Goal: Task Accomplishment & Management: Use online tool/utility

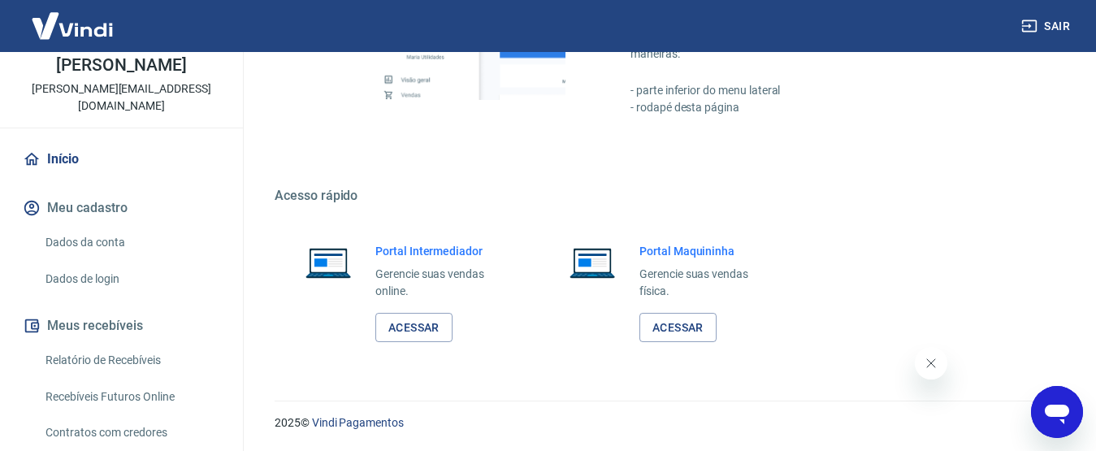
scroll to position [163, 0]
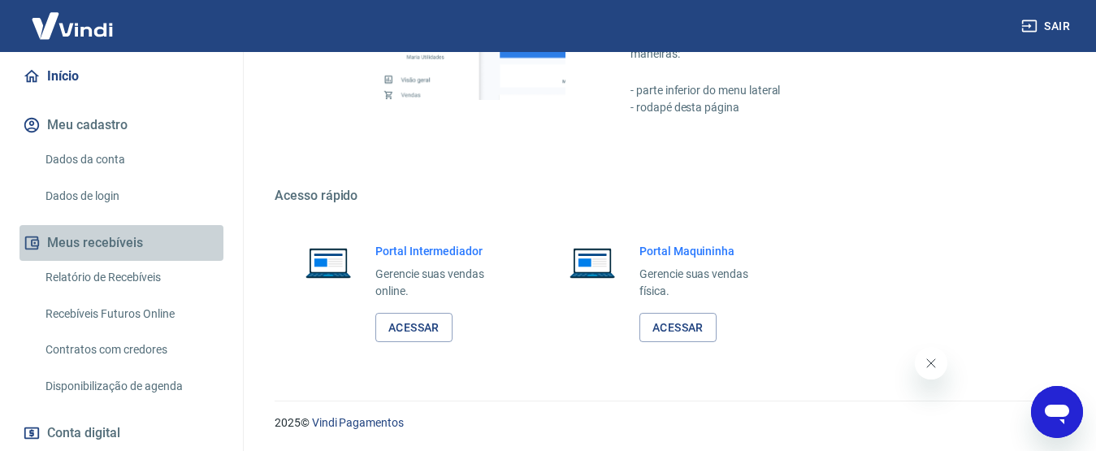
click at [122, 249] on button "Meus recebíveis" at bounding box center [122, 243] width 204 height 36
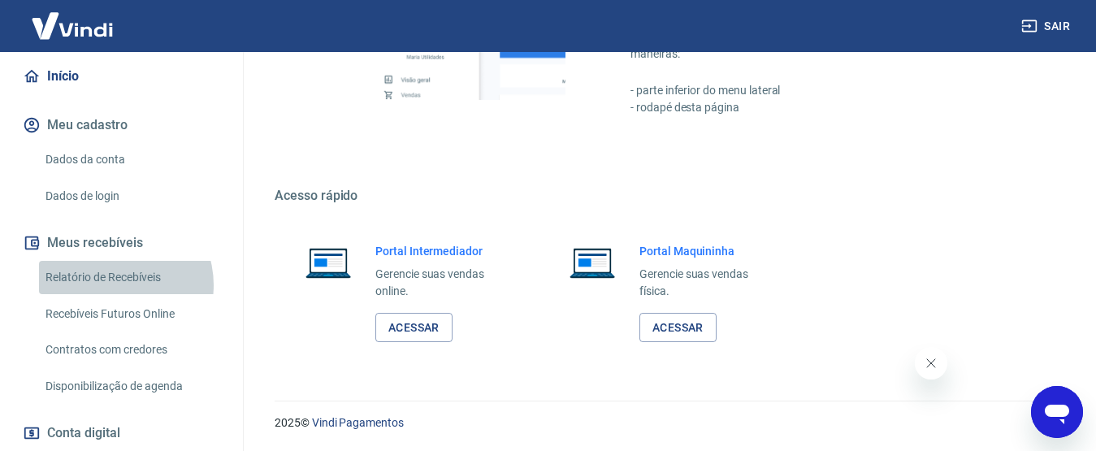
click at [112, 285] on link "Relatório de Recebíveis" at bounding box center [131, 277] width 184 height 33
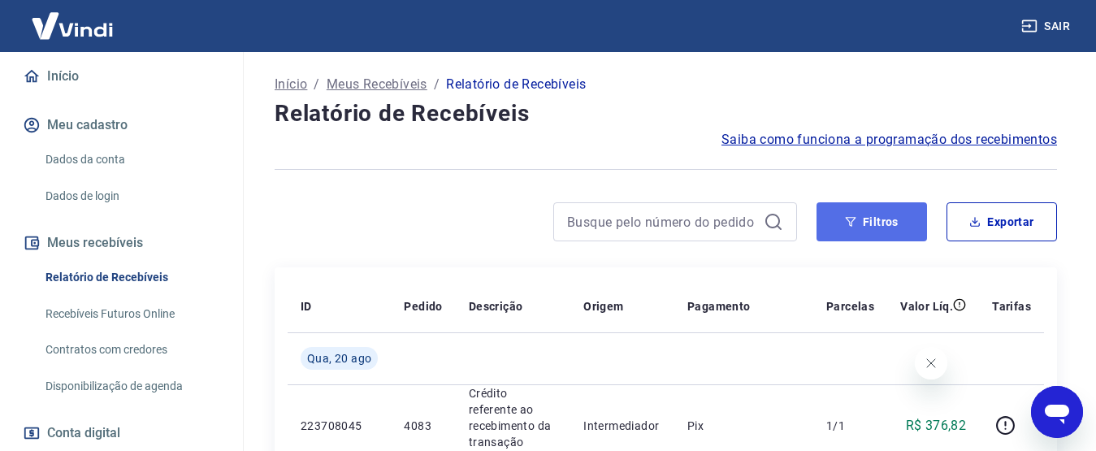
click at [862, 228] on button "Filtros" at bounding box center [872, 221] width 111 height 39
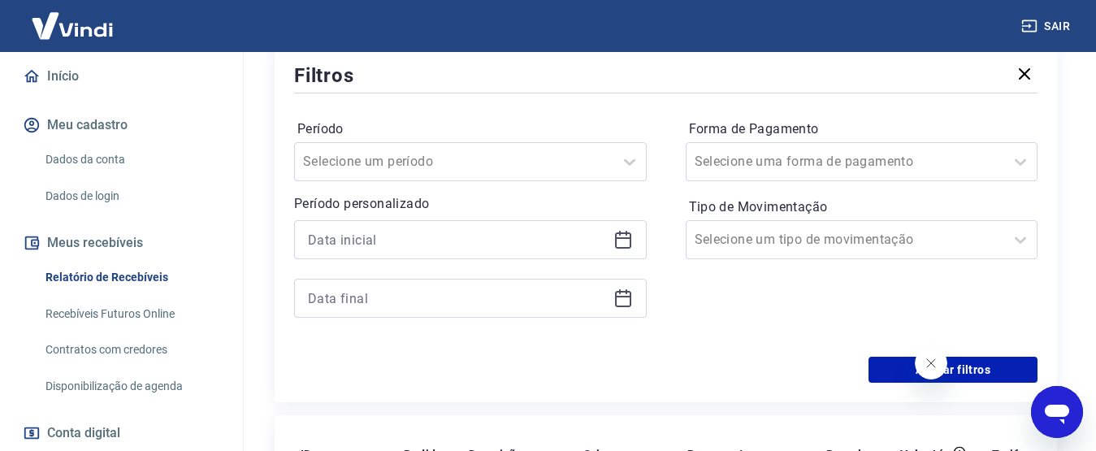
scroll to position [244, 0]
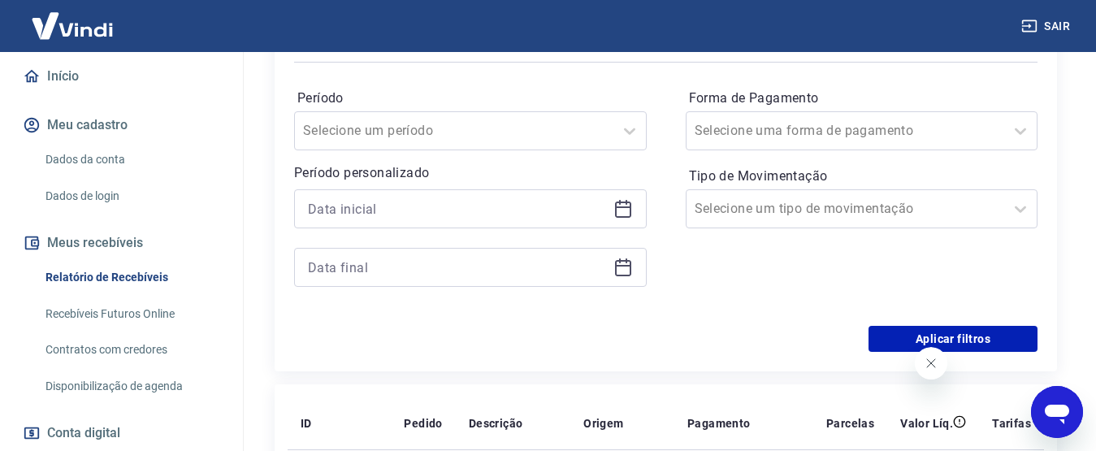
click at [624, 200] on icon at bounding box center [624, 209] width 20 height 20
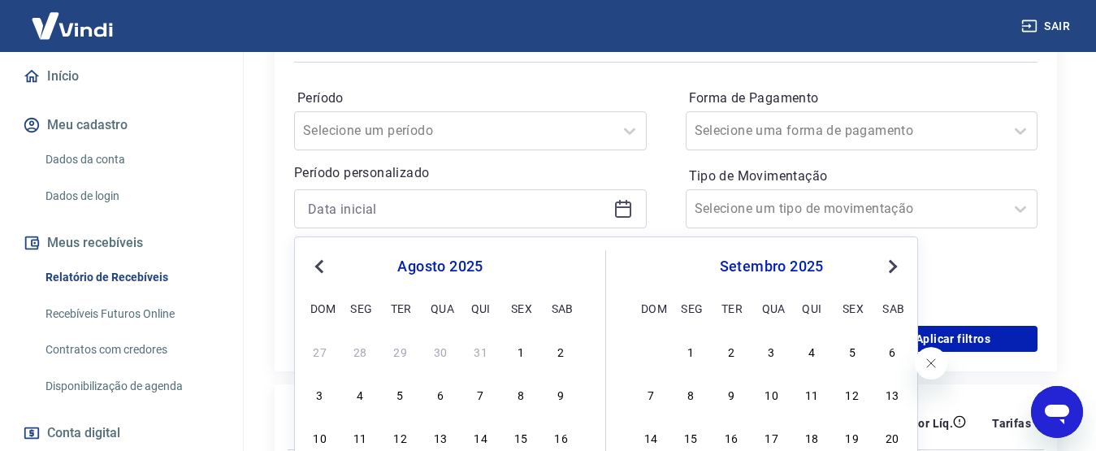
click at [622, 210] on icon at bounding box center [624, 209] width 20 height 20
click at [321, 267] on span "Previous Month" at bounding box center [321, 266] width 0 height 19
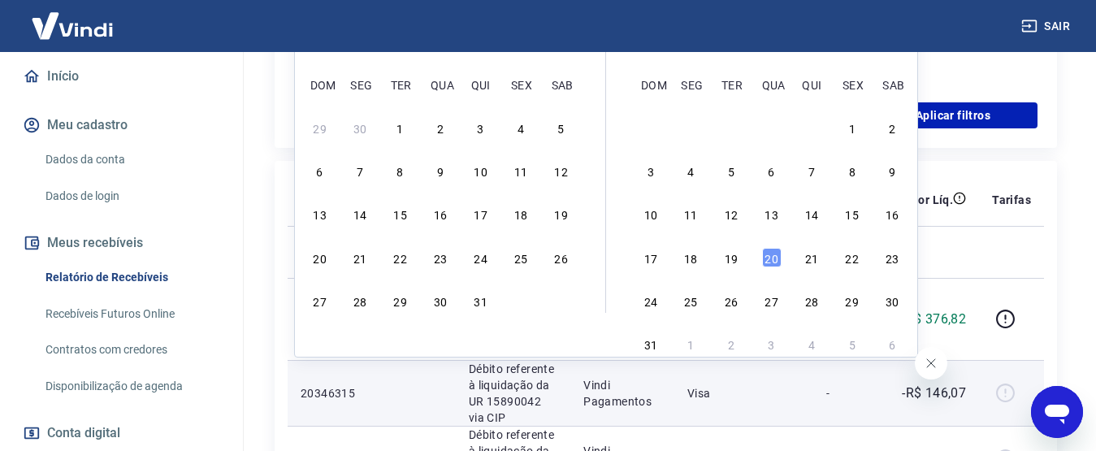
scroll to position [488, 0]
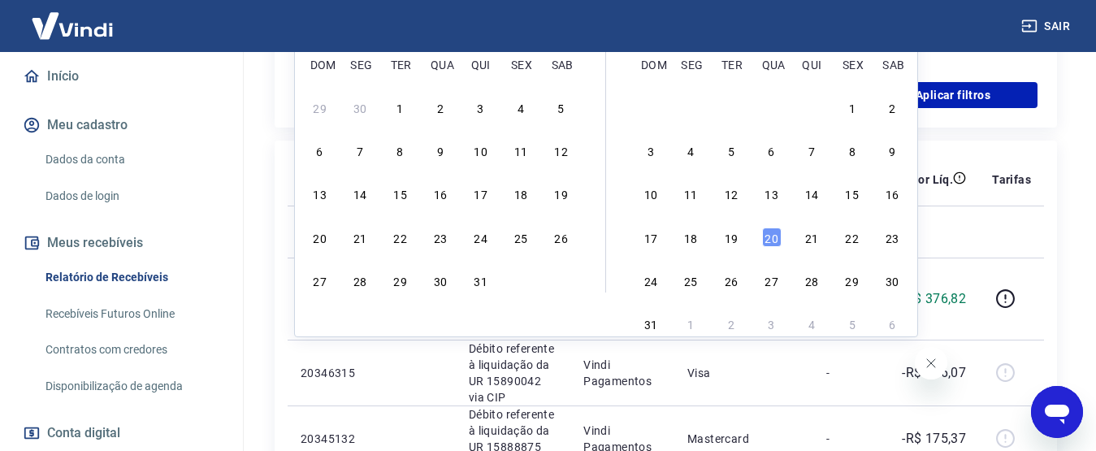
click at [392, 267] on div "29 30 1 2 3 4 5 6 7 8 9 10 11 12 13 14 15 16 17 18 19 20 21 22 23 24 25 26 27 2…" at bounding box center [440, 193] width 265 height 197
click at [405, 282] on div "29" at bounding box center [401, 281] width 20 height 20
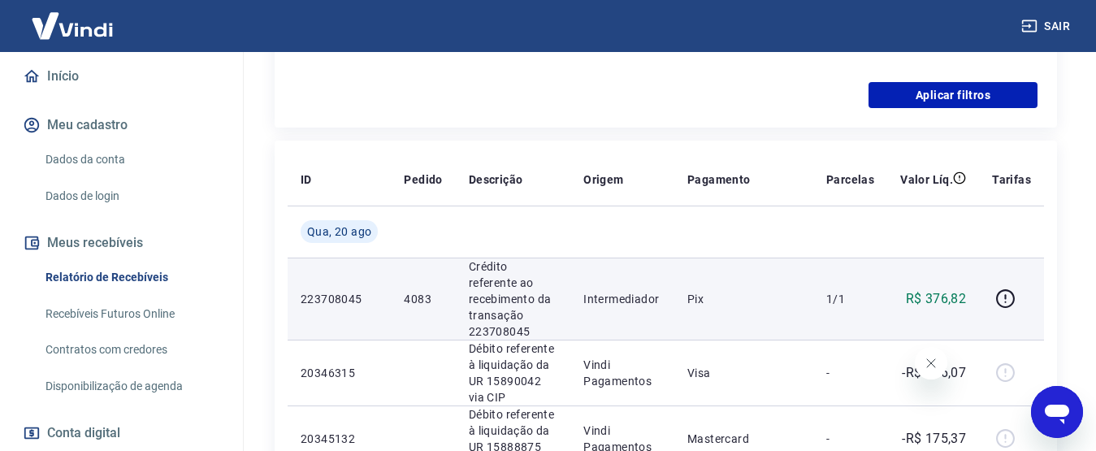
type input "[DATE]"
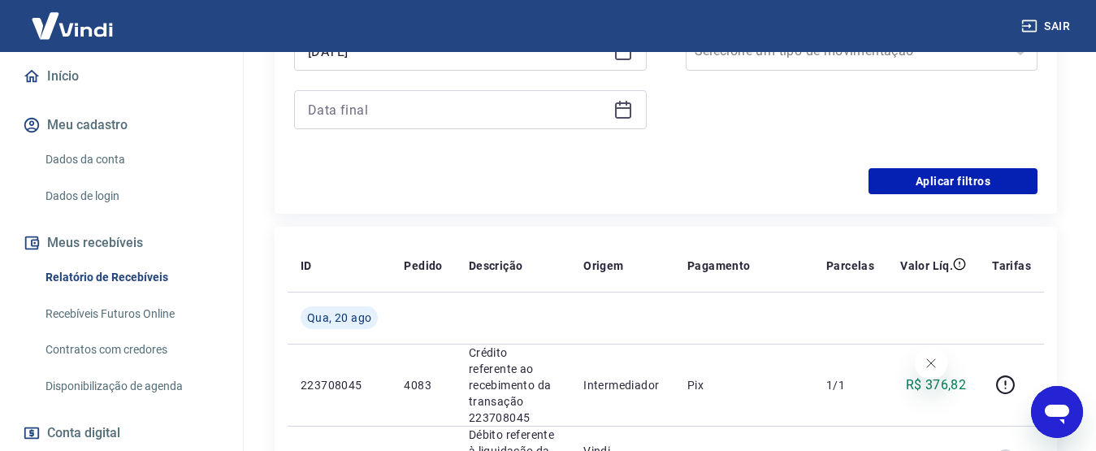
scroll to position [325, 0]
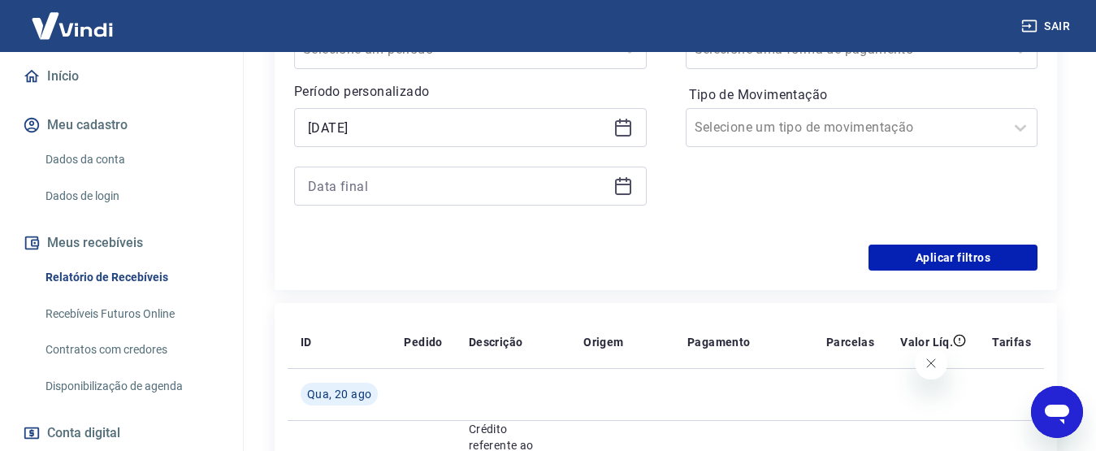
click at [629, 191] on icon at bounding box center [624, 186] width 20 height 20
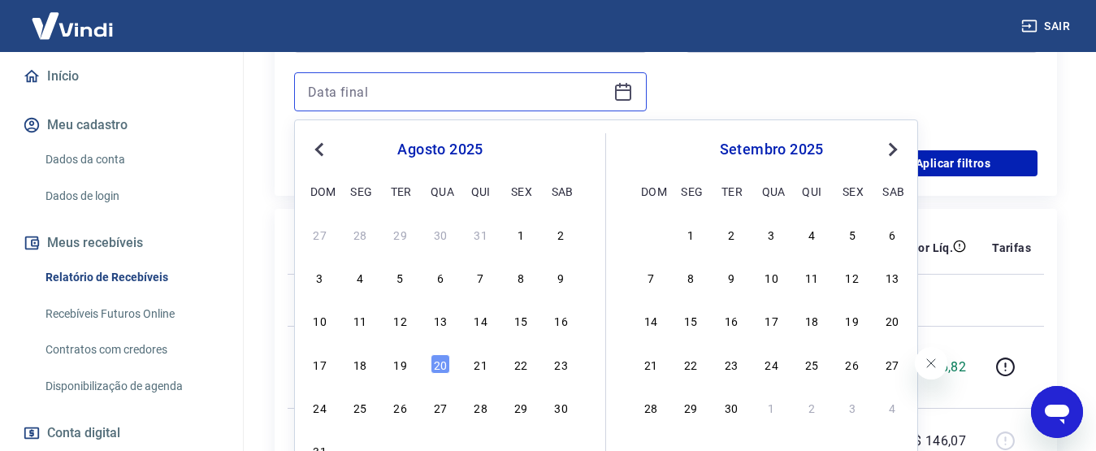
scroll to position [488, 0]
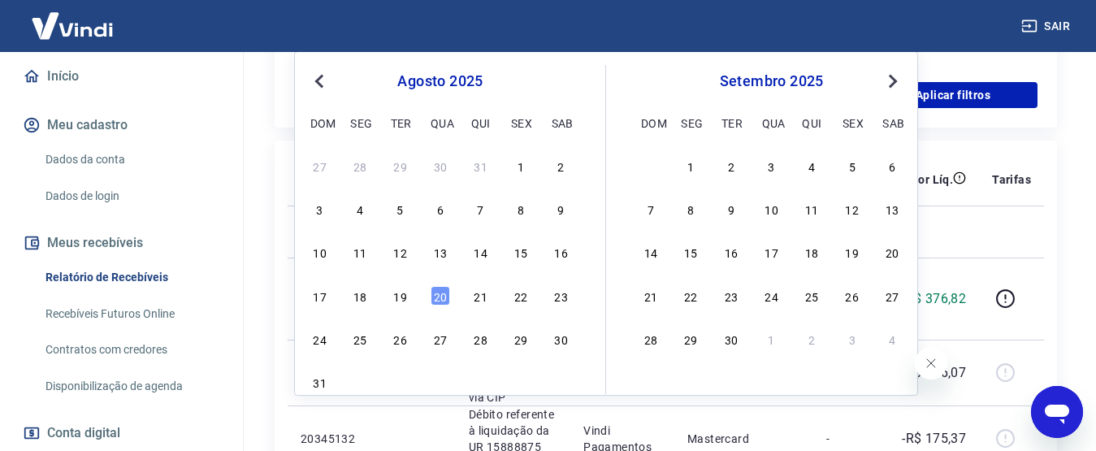
click at [320, 88] on button "Previous Month" at bounding box center [320, 82] width 20 height 20
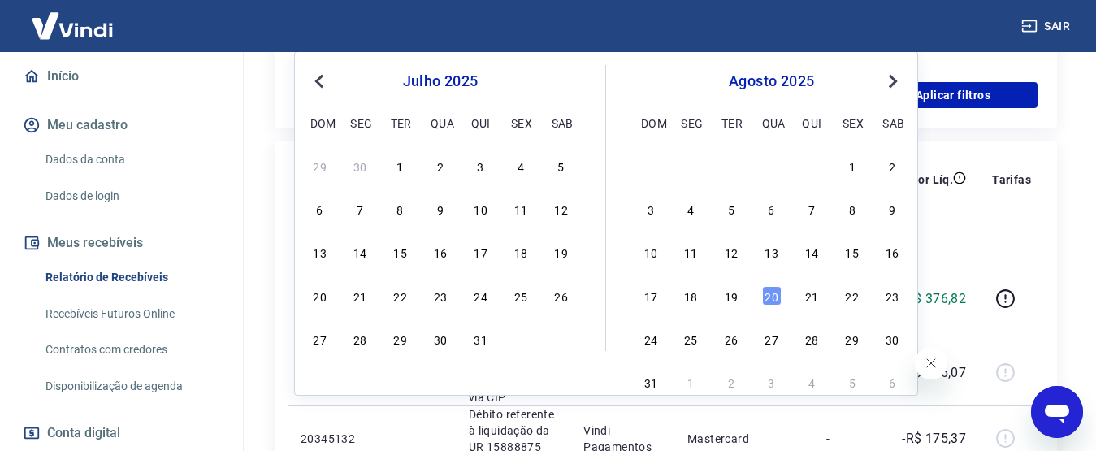
click at [412, 339] on div "27 28 29 30 31" at bounding box center [440, 339] width 265 height 24
click at [405, 334] on div "29" at bounding box center [401, 339] width 20 height 20
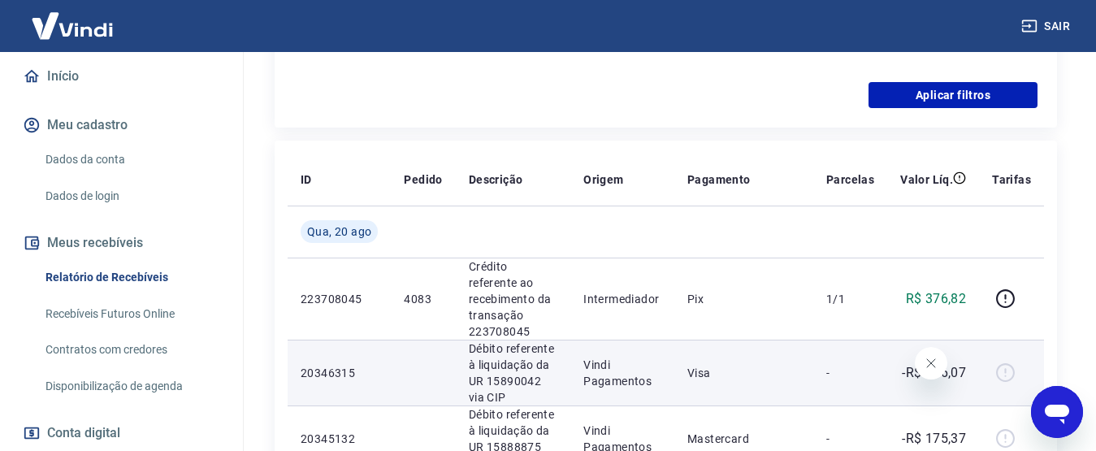
type input "[DATE]"
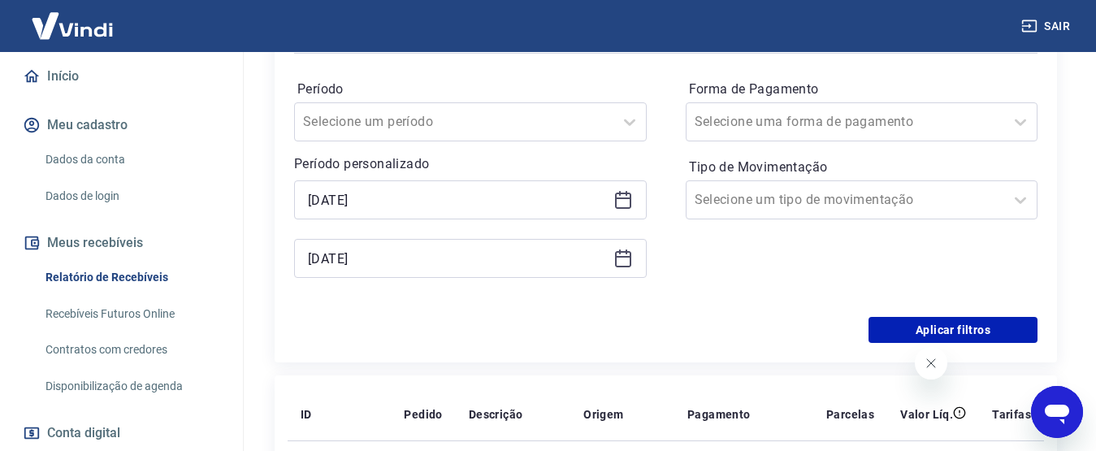
scroll to position [163, 0]
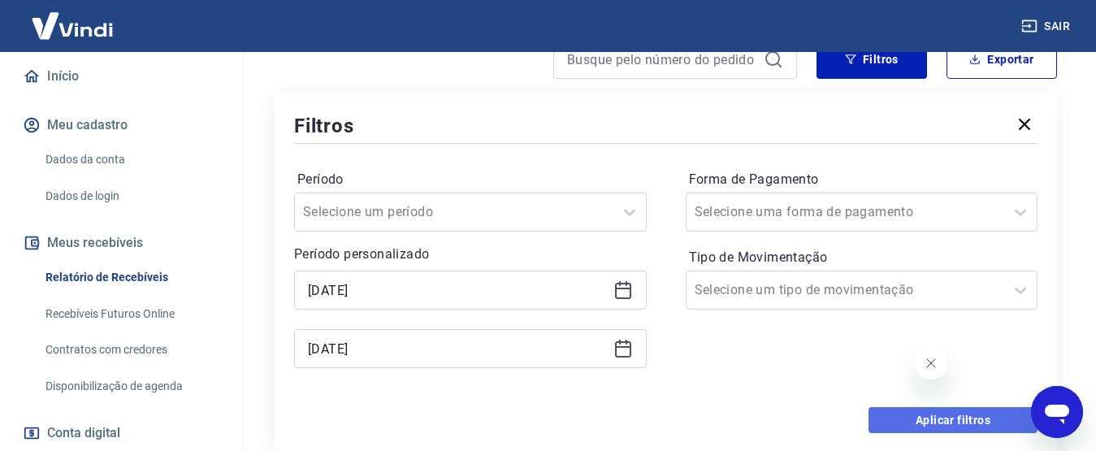
click at [944, 421] on button "Aplicar filtros" at bounding box center [953, 420] width 169 height 26
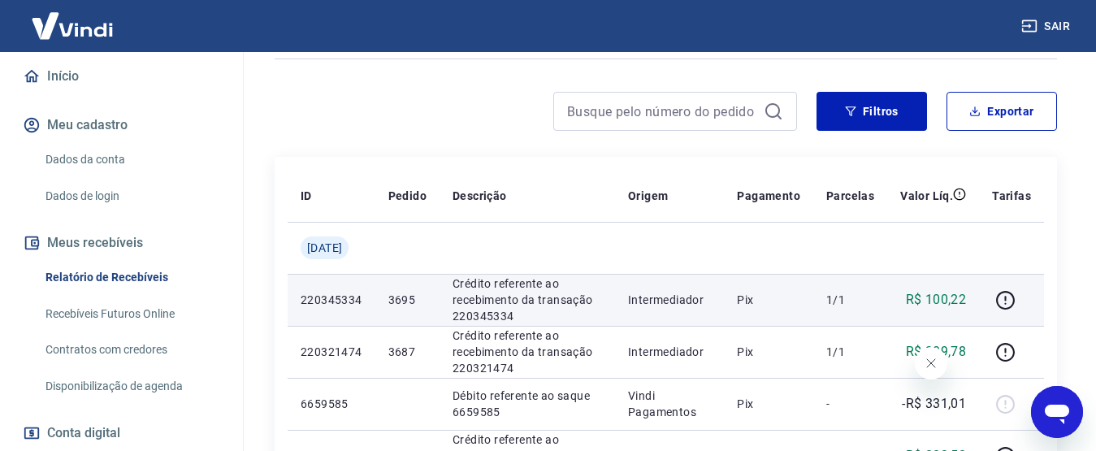
scroll to position [81, 0]
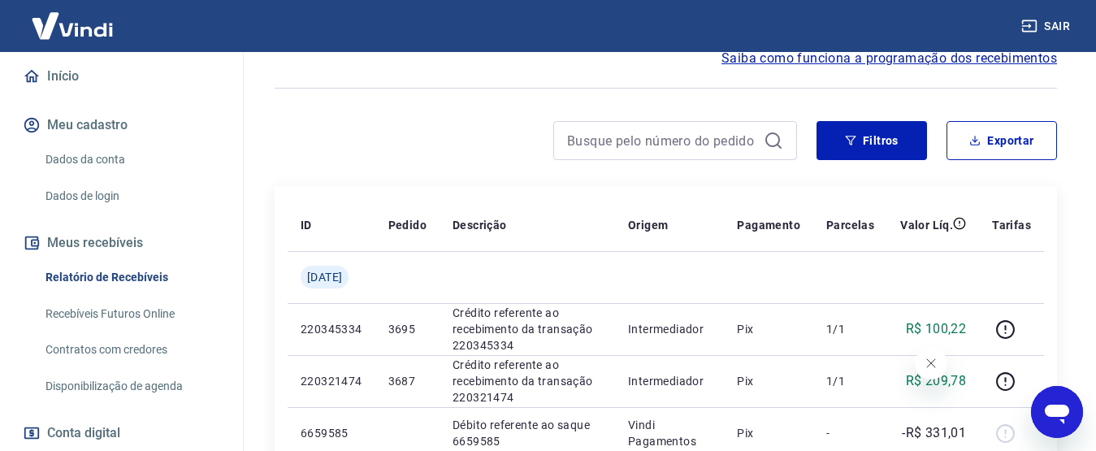
click at [923, 361] on button "Fechar mensagem da empresa" at bounding box center [931, 363] width 33 height 33
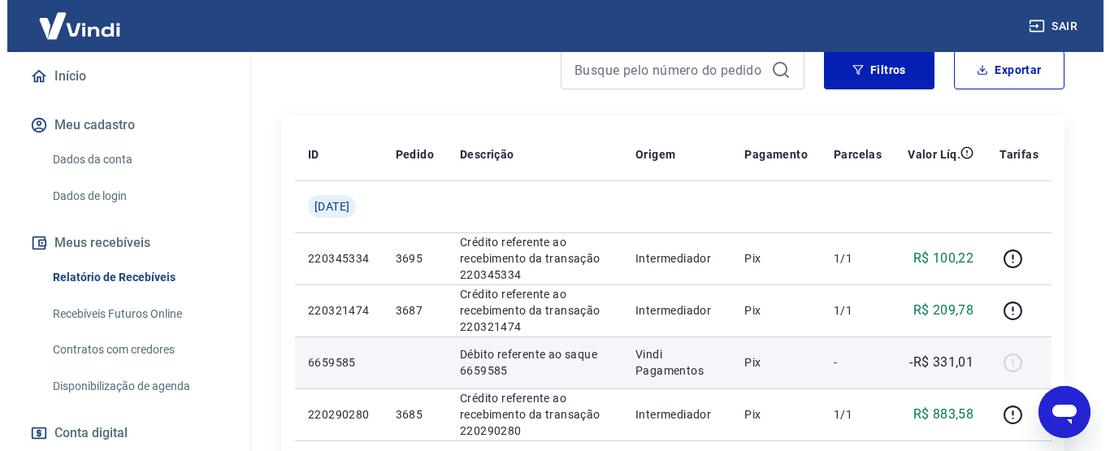
scroll to position [0, 0]
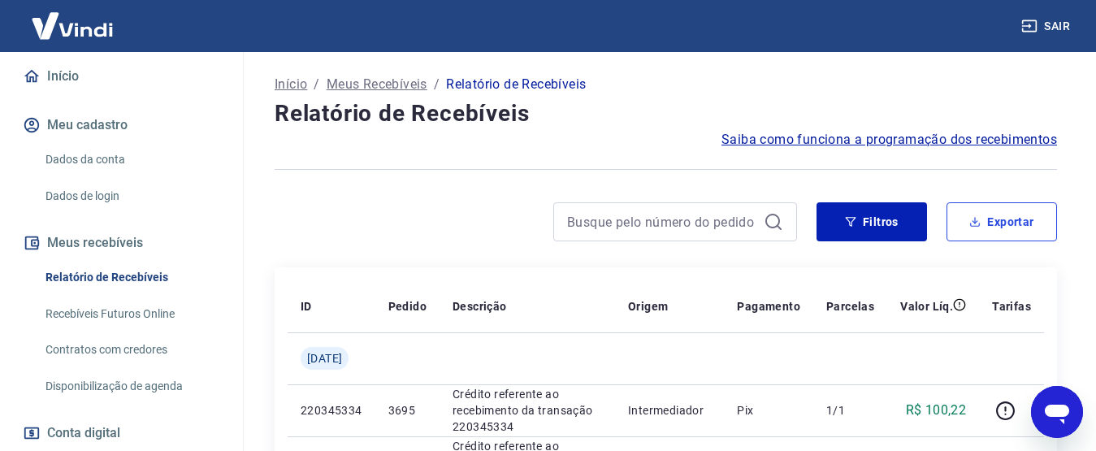
click at [995, 208] on button "Exportar" at bounding box center [1002, 221] width 111 height 39
type input "[DATE]"
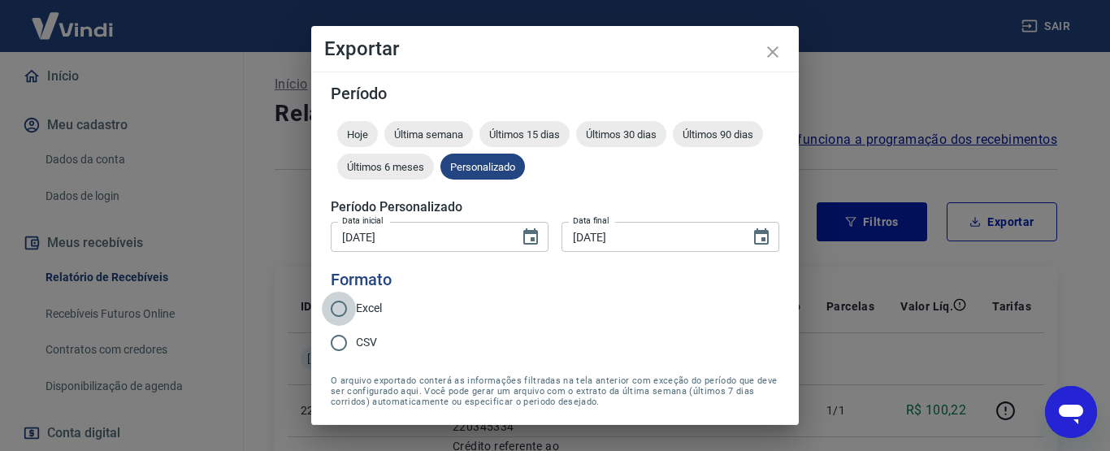
click at [332, 304] on input "Excel" at bounding box center [339, 309] width 34 height 34
radio input "true"
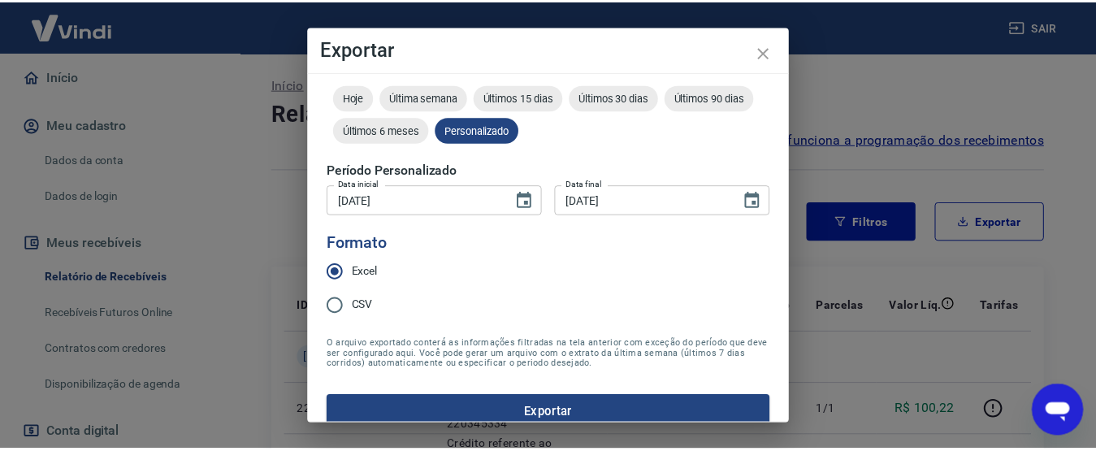
scroll to position [56, 0]
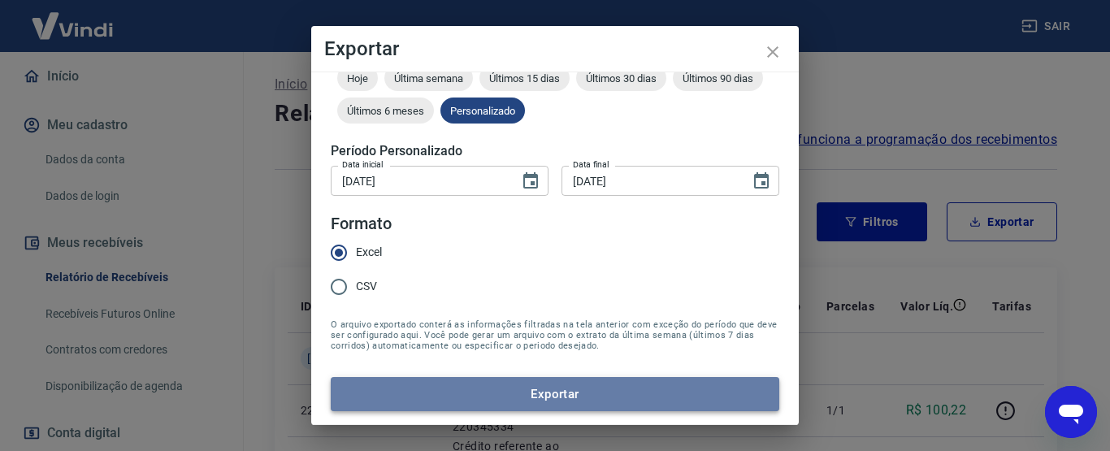
click at [611, 404] on button "Exportar" at bounding box center [555, 394] width 449 height 34
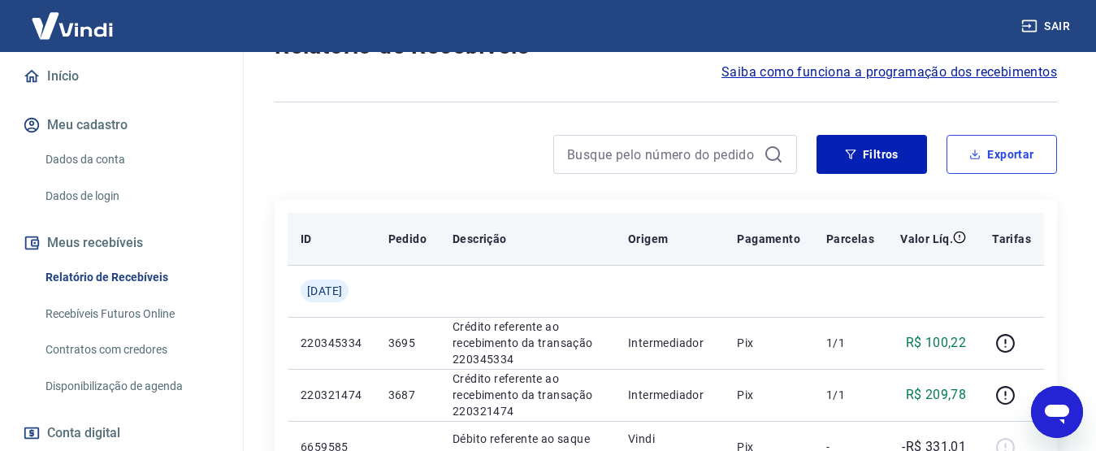
scroll to position [163, 0]
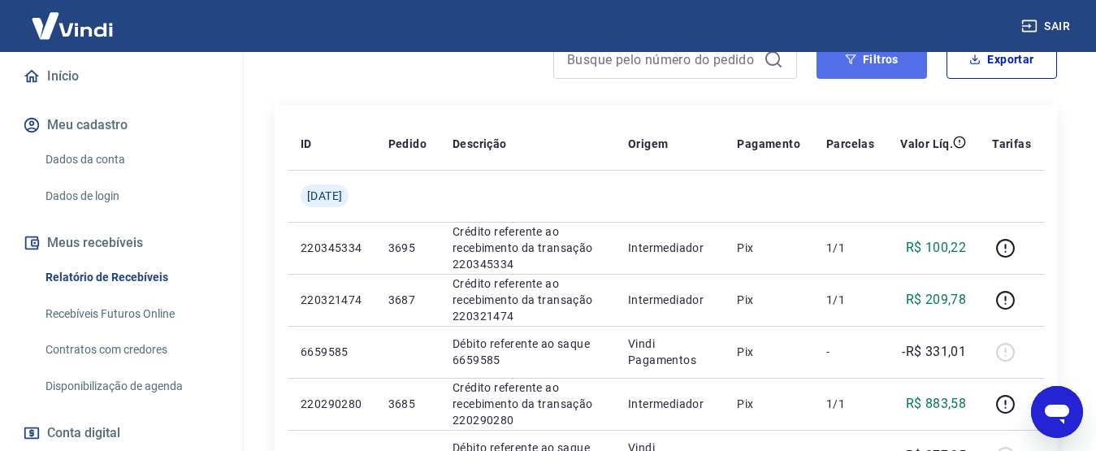
click at [846, 78] on button "Filtros" at bounding box center [872, 59] width 111 height 39
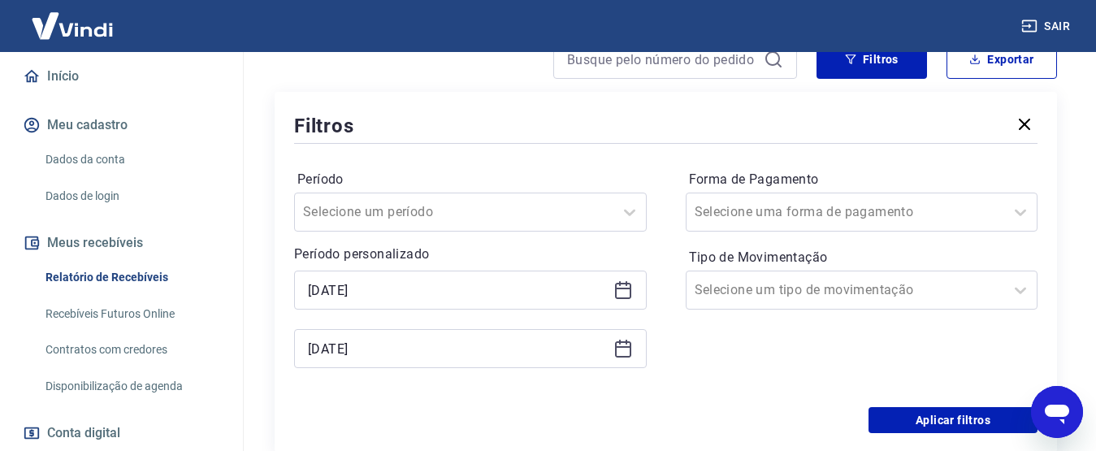
click at [621, 276] on div "[DATE]" at bounding box center [470, 290] width 353 height 39
click at [631, 287] on icon at bounding box center [623, 291] width 16 height 16
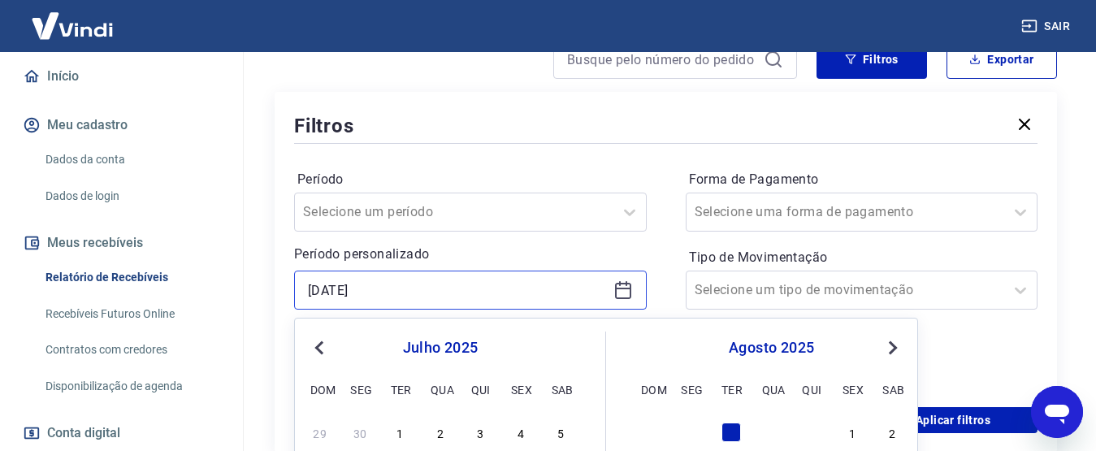
scroll to position [406, 0]
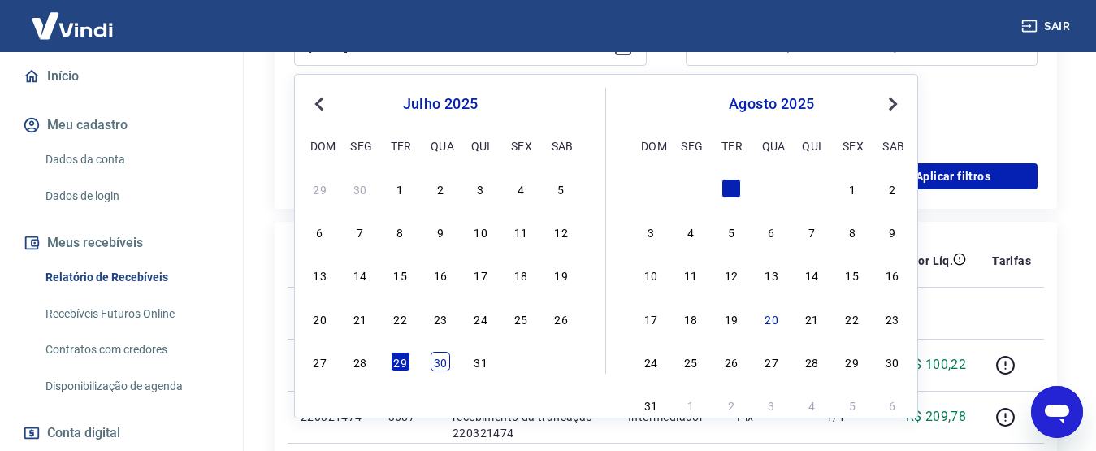
click at [444, 359] on div "30" at bounding box center [441, 362] width 20 height 20
type input "[DATE]"
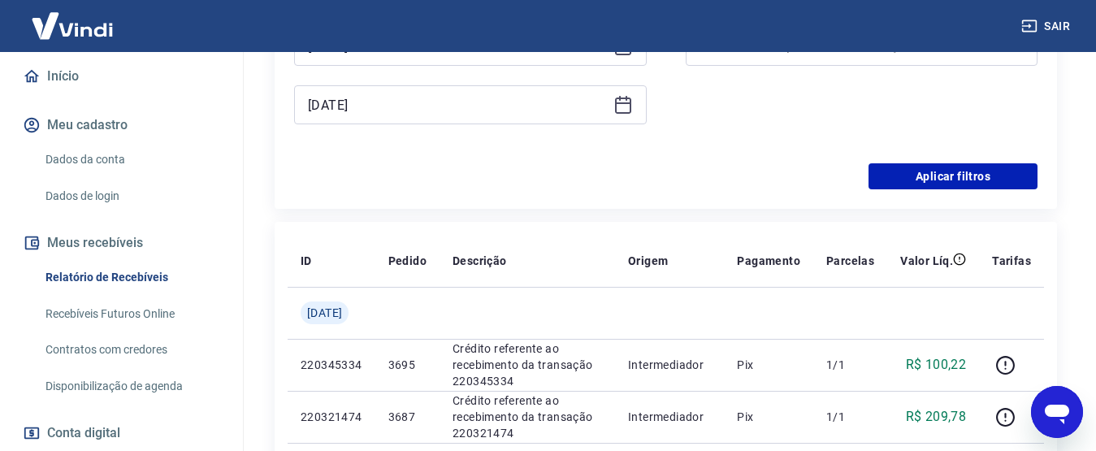
scroll to position [244, 0]
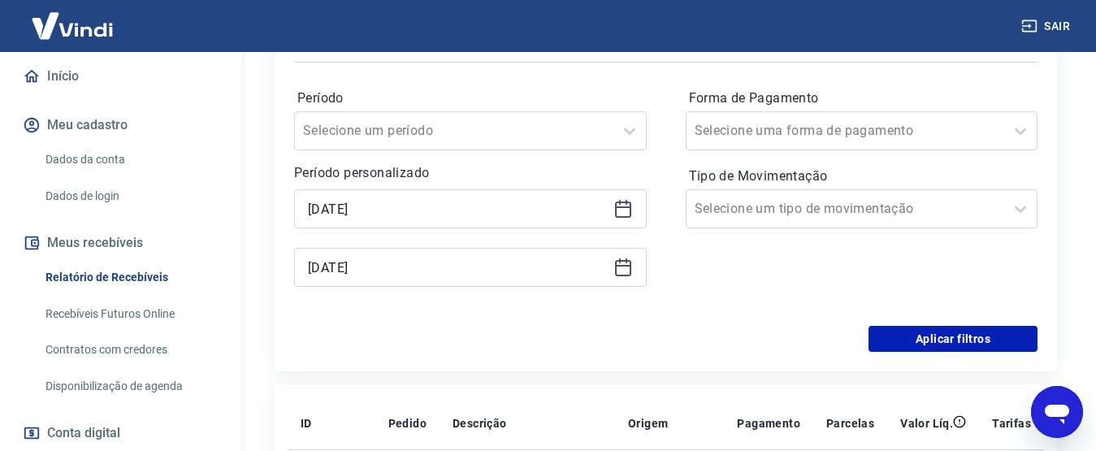
click at [611, 267] on div "[DATE]" at bounding box center [470, 267] width 353 height 39
click at [625, 270] on icon at bounding box center [624, 268] width 20 height 20
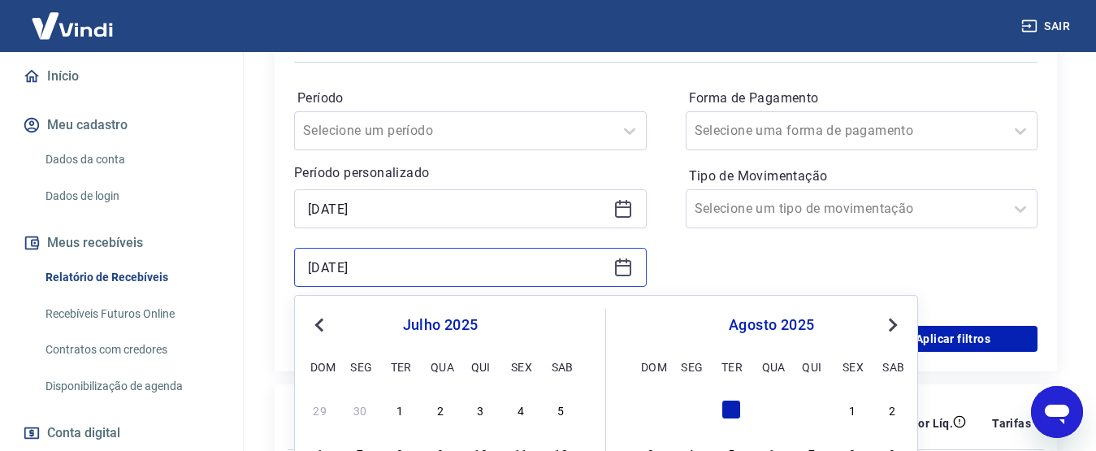
scroll to position [406, 0]
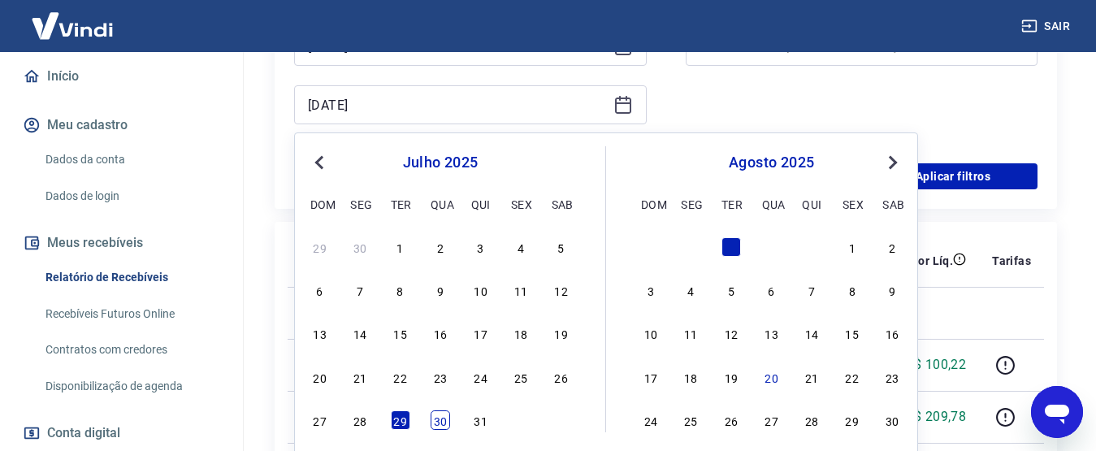
click at [444, 426] on div "30" at bounding box center [441, 420] width 20 height 20
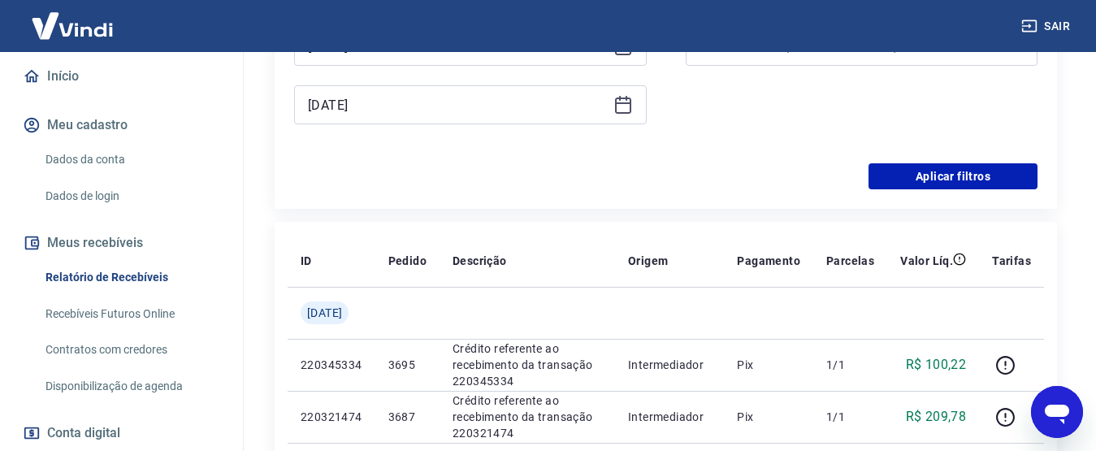
type input "[DATE]"
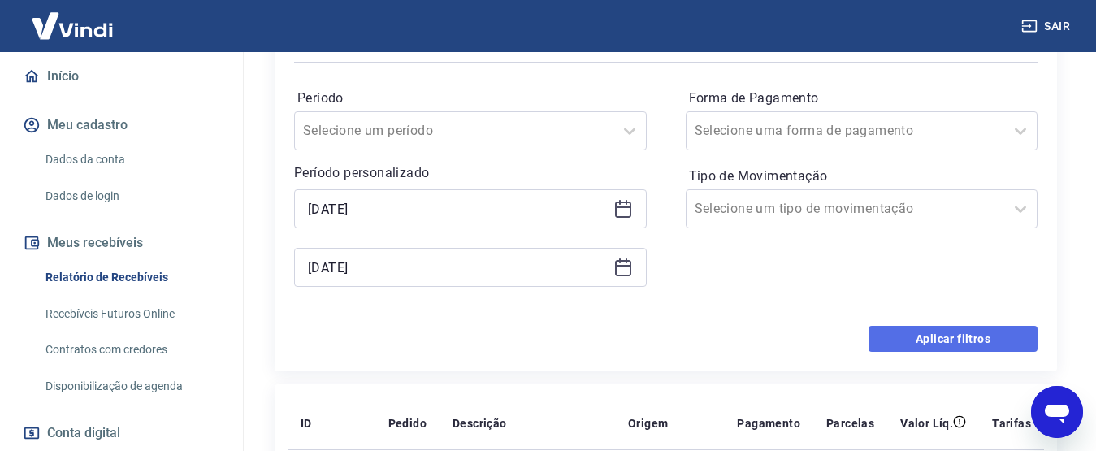
click at [953, 349] on button "Aplicar filtros" at bounding box center [953, 339] width 169 height 26
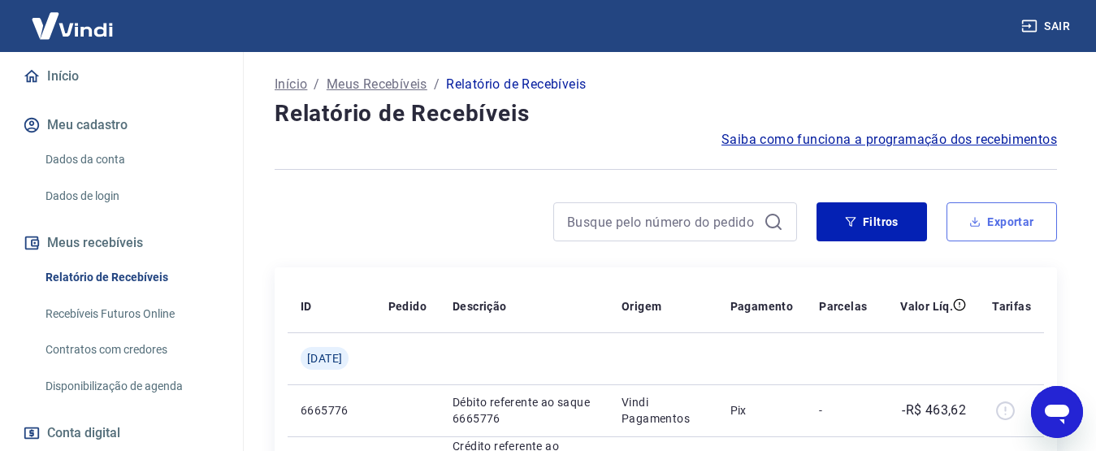
click at [1002, 222] on button "Exportar" at bounding box center [1002, 221] width 111 height 39
type input "[DATE]"
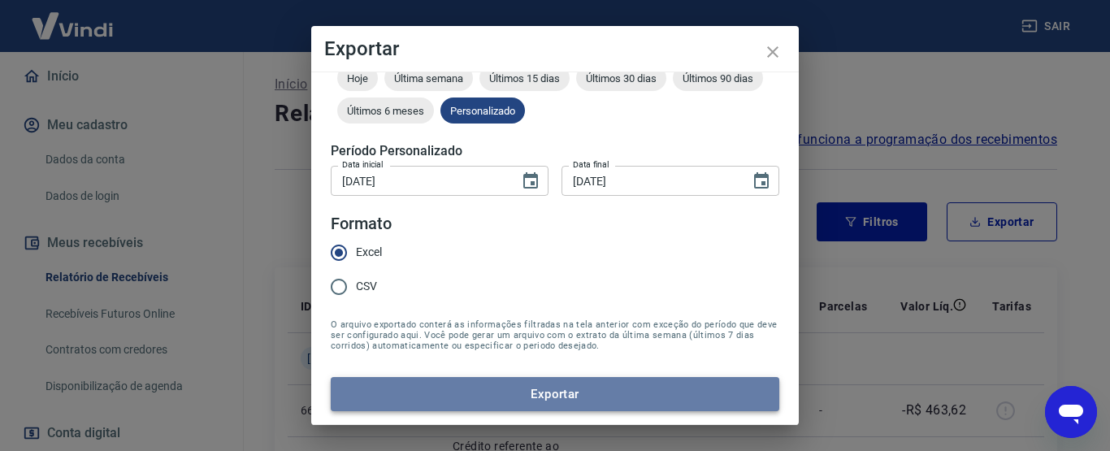
click at [668, 382] on button "Exportar" at bounding box center [555, 394] width 449 height 34
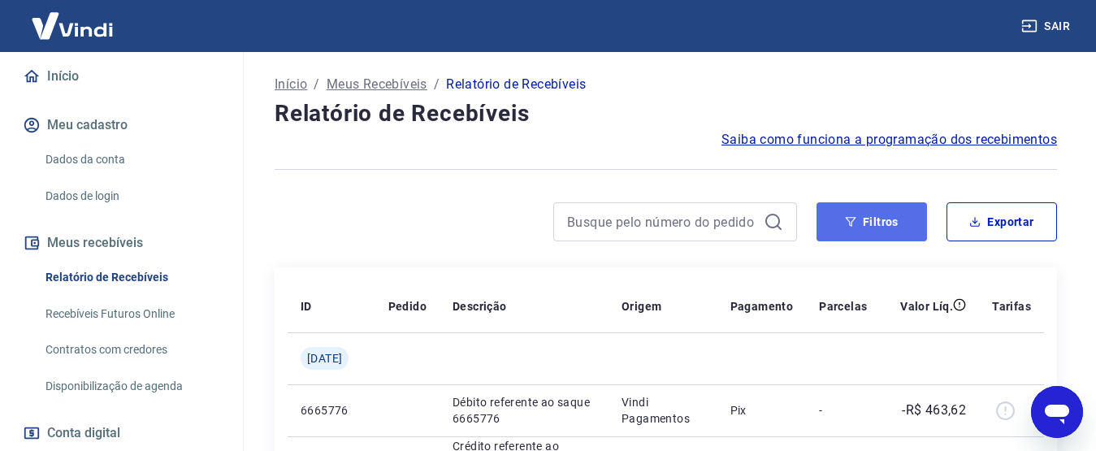
click at [866, 221] on button "Filtros" at bounding box center [872, 221] width 111 height 39
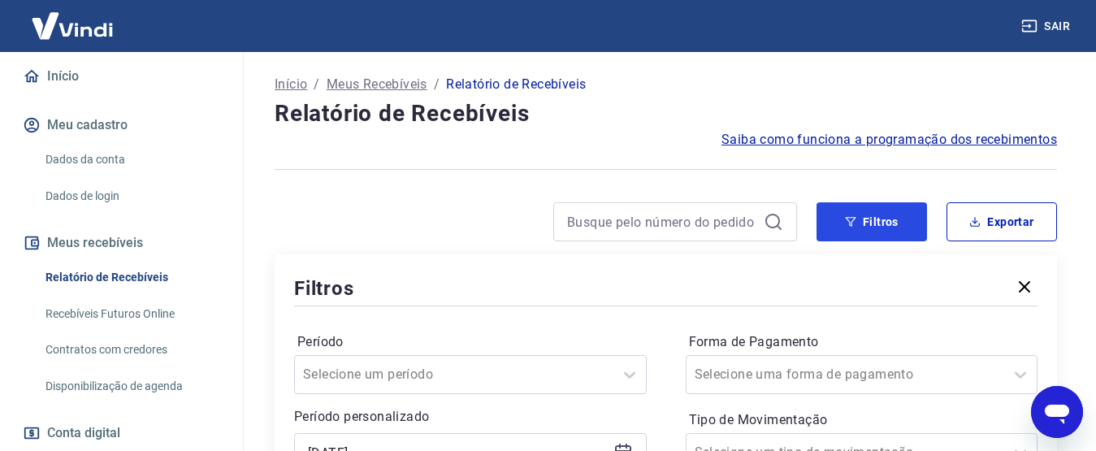
scroll to position [163, 0]
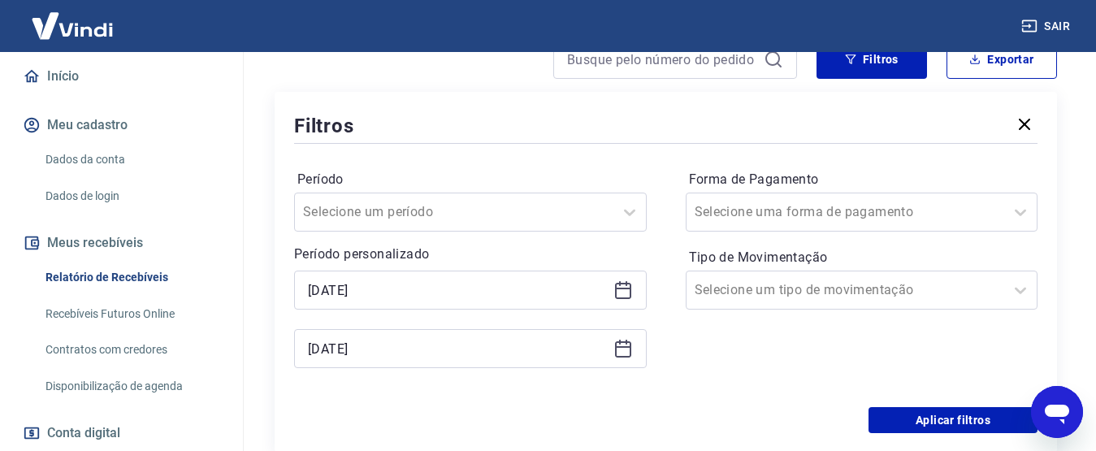
click at [616, 284] on icon at bounding box center [623, 291] width 16 height 16
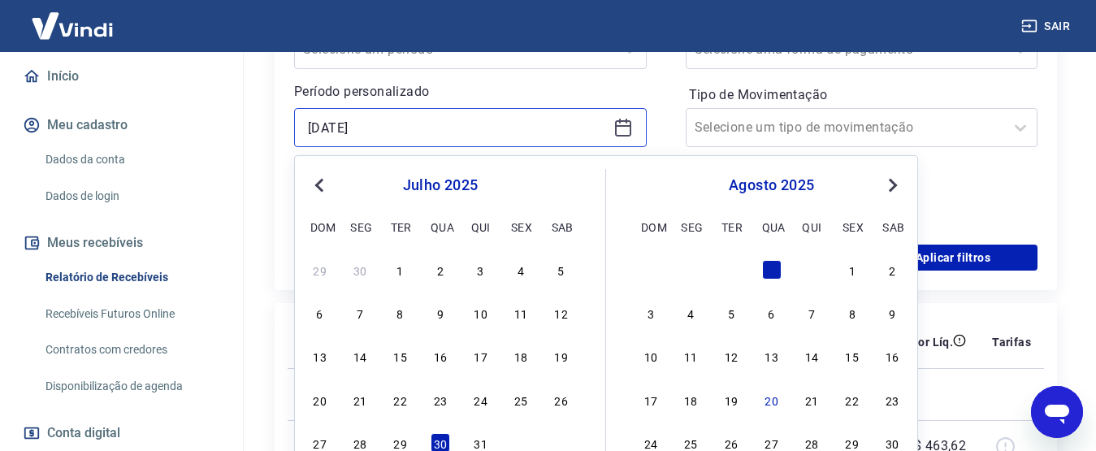
scroll to position [406, 0]
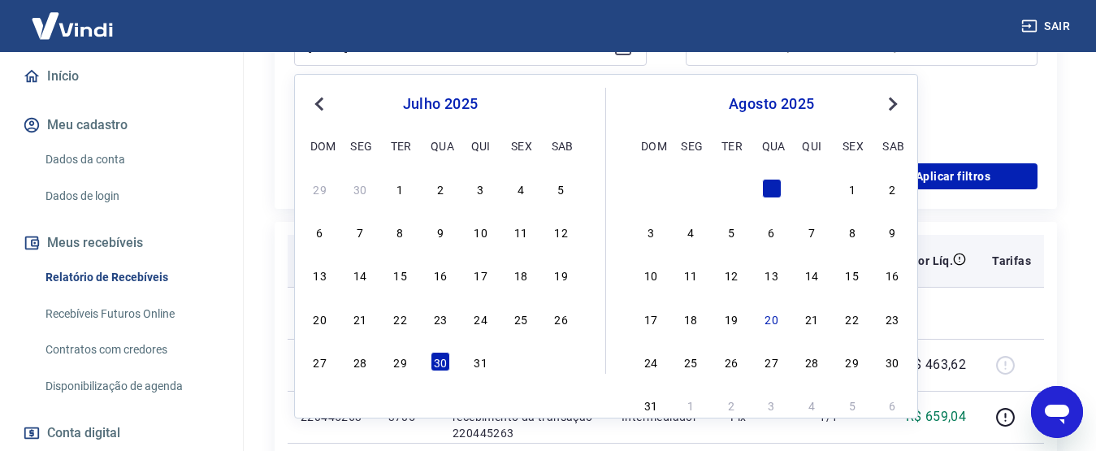
click at [480, 362] on div "31" at bounding box center [481, 362] width 20 height 20
type input "[DATE]"
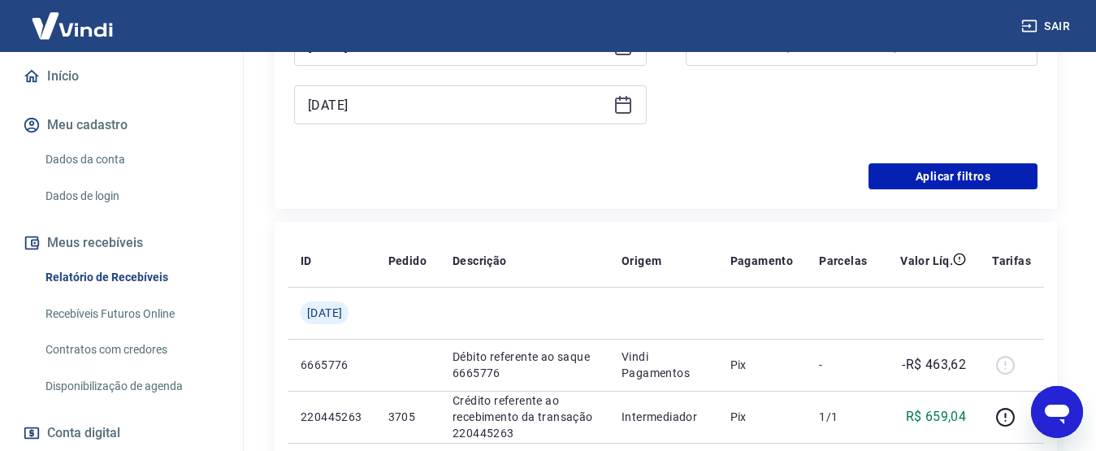
click at [614, 115] on div "[DATE]" at bounding box center [470, 104] width 353 height 39
click at [622, 111] on icon at bounding box center [624, 105] width 20 height 20
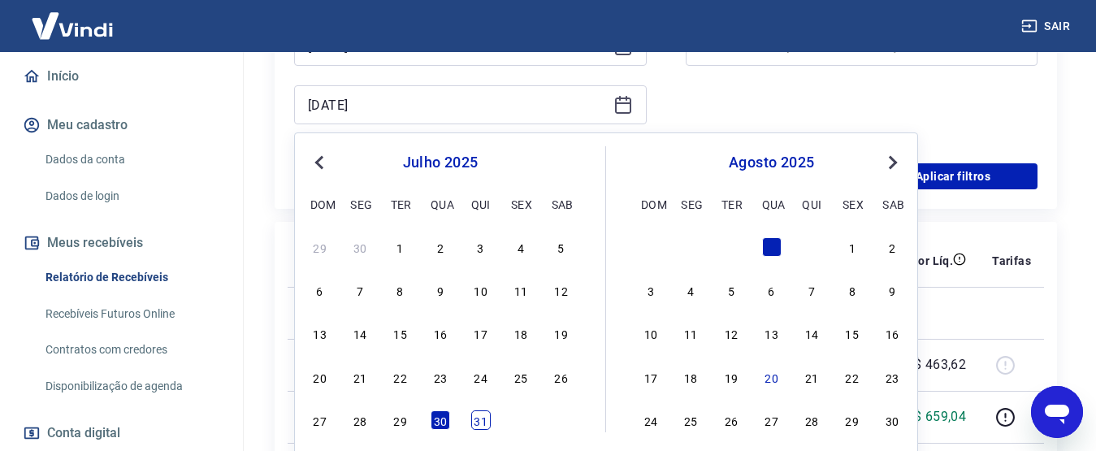
click at [486, 427] on div "31" at bounding box center [481, 420] width 20 height 20
type input "[DATE]"
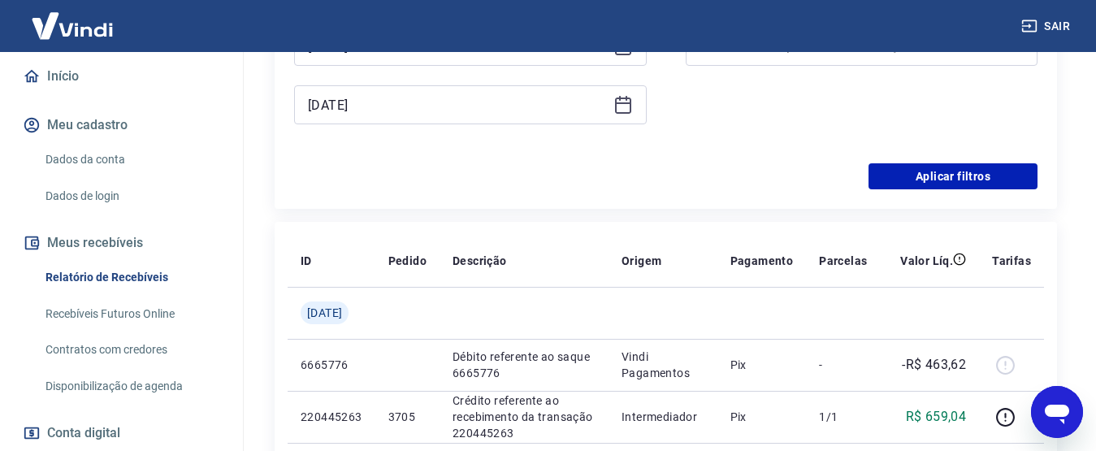
scroll to position [325, 0]
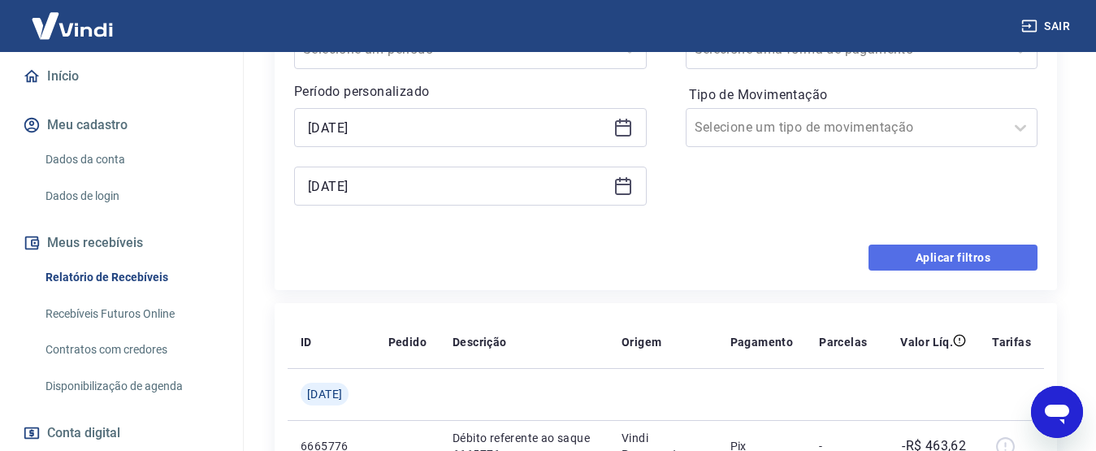
click at [958, 256] on button "Aplicar filtros" at bounding box center [953, 258] width 169 height 26
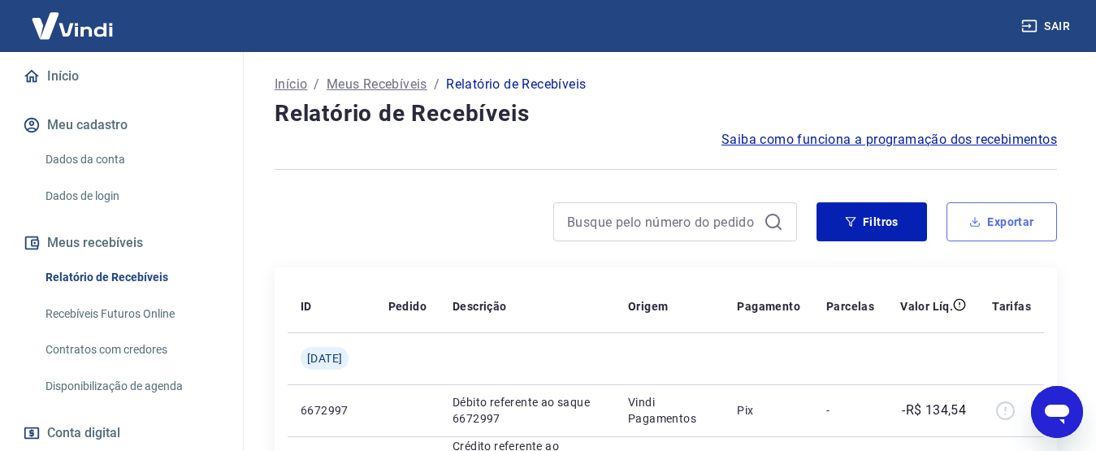
click at [964, 218] on button "Exportar" at bounding box center [1002, 221] width 111 height 39
type input "[DATE]"
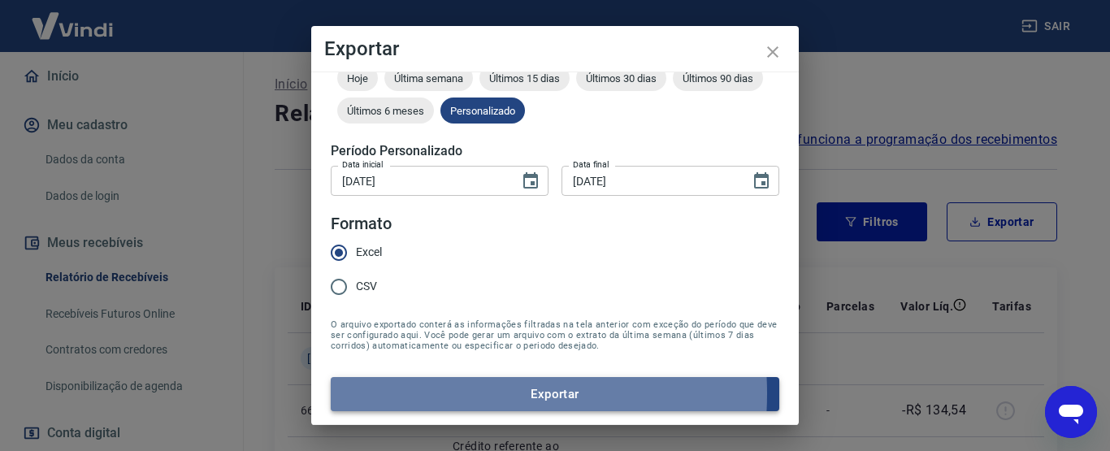
click at [436, 394] on button "Exportar" at bounding box center [555, 394] width 449 height 34
